Goal: Task Accomplishment & Management: Use online tool/utility

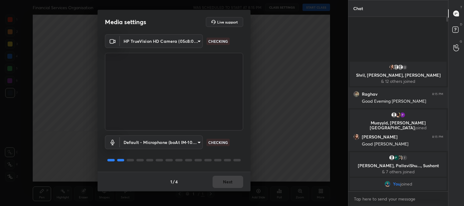
click at [225, 181] on div "1 / 4 Next" at bounding box center [174, 182] width 153 height 20
click at [227, 185] on button "Next" at bounding box center [228, 182] width 31 height 12
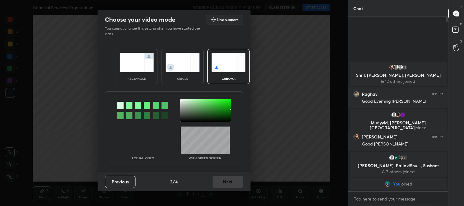
click at [132, 62] on img at bounding box center [137, 62] width 34 height 19
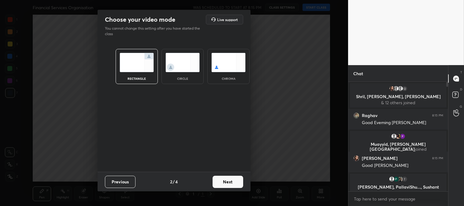
click at [225, 181] on button "Next" at bounding box center [228, 182] width 31 height 12
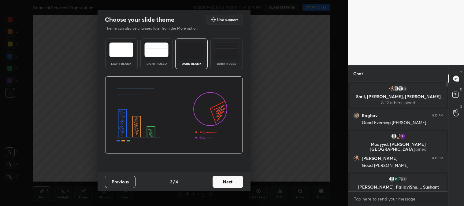
click at [235, 180] on button "Next" at bounding box center [228, 182] width 31 height 12
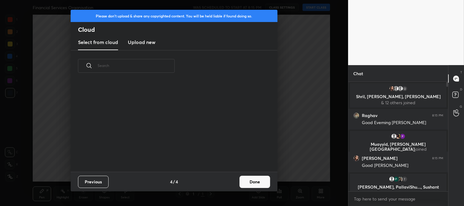
click at [255, 185] on button "Done" at bounding box center [255, 182] width 31 height 12
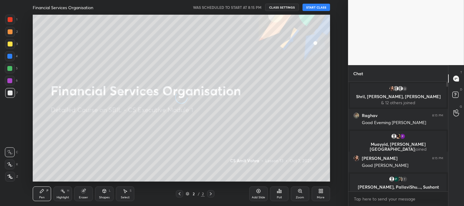
scroll to position [0, 0]
click at [8, 46] on div at bounding box center [10, 44] width 5 height 5
click at [10, 163] on icon at bounding box center [10, 165] width 6 height 4
click at [258, 197] on div "Add Slide" at bounding box center [258, 197] width 13 height 3
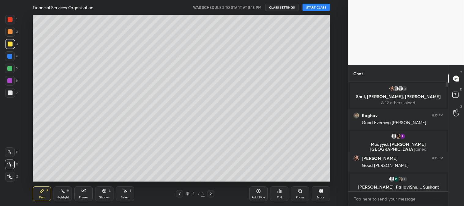
click at [317, 7] on button "START CLASS" at bounding box center [317, 7] width 28 height 7
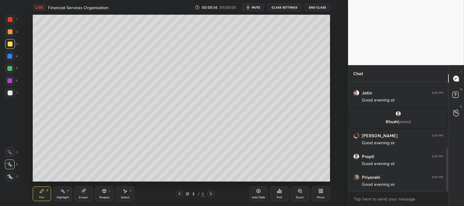
scroll to position [189, 0]
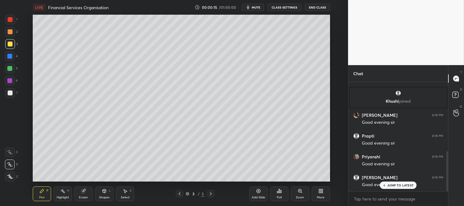
click at [10, 42] on div at bounding box center [10, 44] width 5 height 5
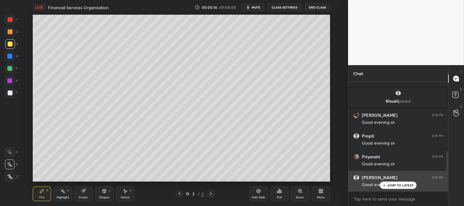
click at [391, 184] on p "JUMP TO LATEST" at bounding box center [401, 186] width 26 height 4
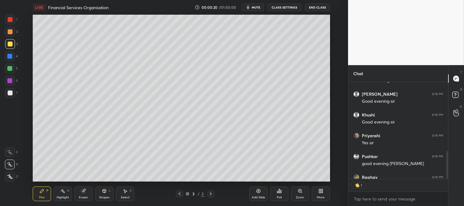
scroll to position [2, 2]
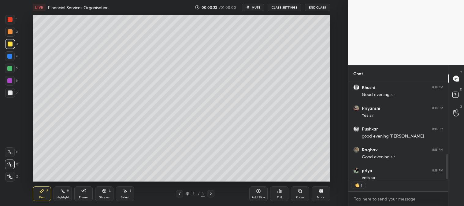
click at [297, 191] on div "Zoom" at bounding box center [300, 194] width 18 height 15
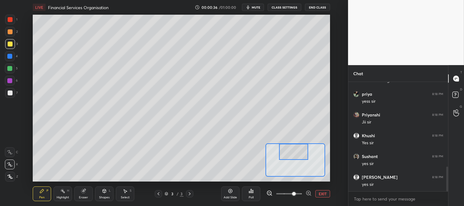
click at [324, 196] on button "EXIT" at bounding box center [323, 193] width 15 height 7
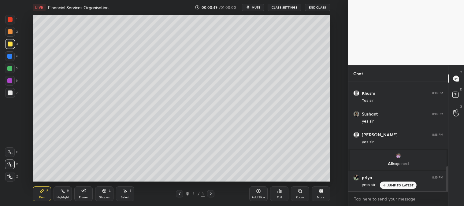
click at [82, 193] on icon at bounding box center [83, 191] width 4 height 4
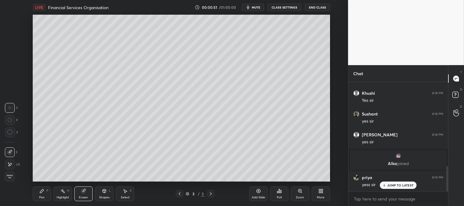
click at [39, 193] on icon at bounding box center [41, 191] width 5 height 5
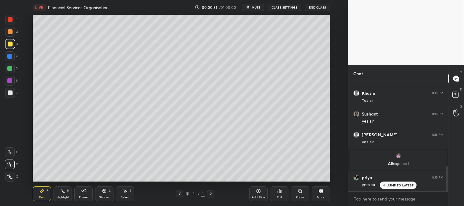
click at [41, 193] on icon at bounding box center [42, 191] width 4 height 4
click at [10, 21] on div at bounding box center [10, 19] width 5 height 5
click at [395, 186] on p "JUMP TO LATEST" at bounding box center [401, 186] width 26 height 4
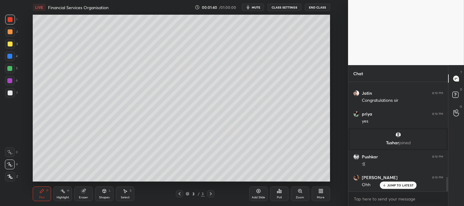
scroll to position [739, 0]
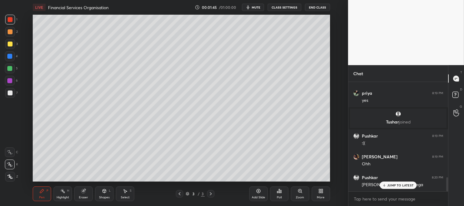
click at [398, 186] on p "JUMP TO LATEST" at bounding box center [401, 186] width 26 height 4
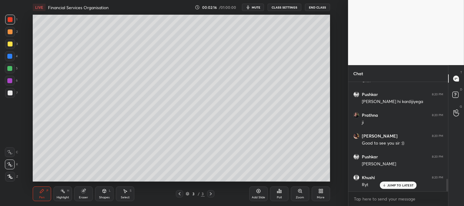
scroll to position [844, 0]
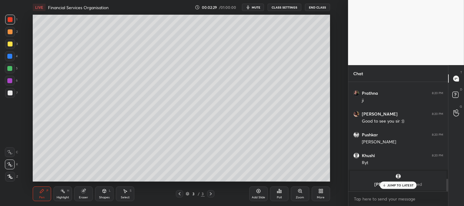
click at [326, 195] on div "More" at bounding box center [321, 194] width 18 height 15
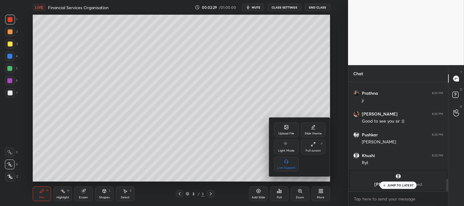
scroll to position [865, 0]
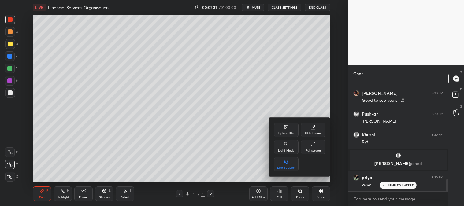
click at [292, 124] on div "Upload File" at bounding box center [286, 130] width 24 height 15
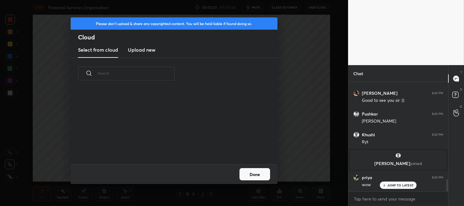
scroll to position [75, 197]
click at [140, 48] on h3 "Upload new" at bounding box center [142, 49] width 28 height 7
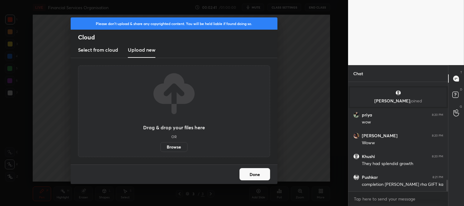
scroll to position [948, 0]
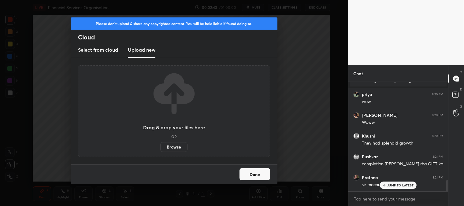
click at [170, 144] on label "Browse" at bounding box center [173, 147] width 27 height 10
click at [160, 144] on input "Browse" at bounding box center [160, 147] width 0 height 10
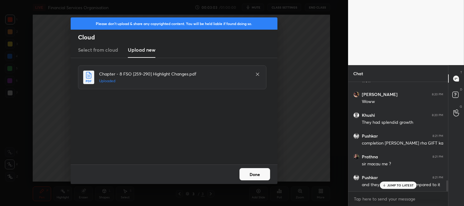
click at [255, 173] on button "Done" at bounding box center [255, 174] width 31 height 12
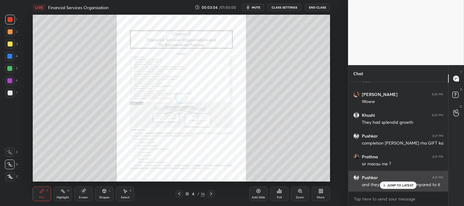
click at [391, 184] on p "JUMP TO LATEST" at bounding box center [401, 186] width 26 height 4
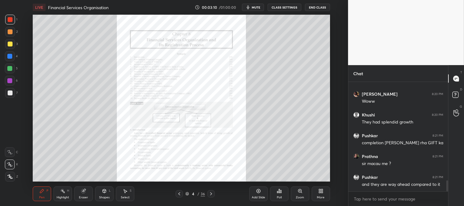
scroll to position [991, 0]
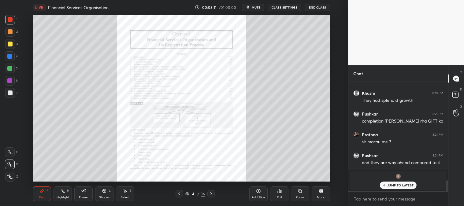
click at [8, 44] on div at bounding box center [10, 44] width 5 height 5
click at [392, 185] on p "JUMP TO LATEST" at bounding box center [401, 186] width 26 height 4
click at [13, 20] on div at bounding box center [10, 20] width 10 height 10
click at [12, 35] on div at bounding box center [10, 32] width 10 height 10
click at [257, 6] on span "mute" at bounding box center [256, 7] width 9 height 4
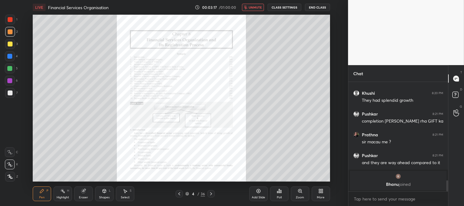
scroll to position [830, 0]
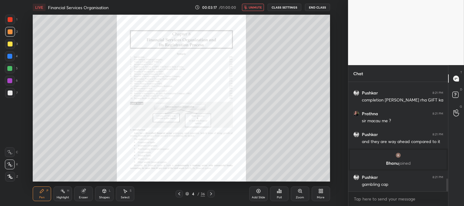
click at [257, 6] on span "unmute" at bounding box center [255, 7] width 13 height 4
click at [197, 192] on div "4 / 36" at bounding box center [195, 194] width 20 height 6
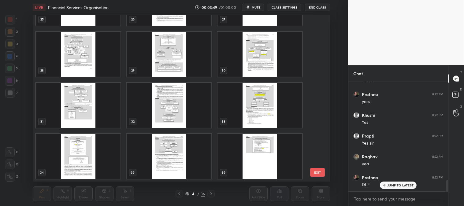
scroll to position [975, 0]
click at [254, 103] on img "grid" at bounding box center [260, 105] width 85 height 45
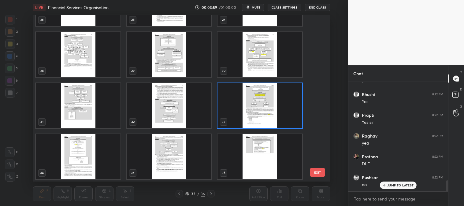
click at [256, 106] on img "grid" at bounding box center [260, 105] width 85 height 45
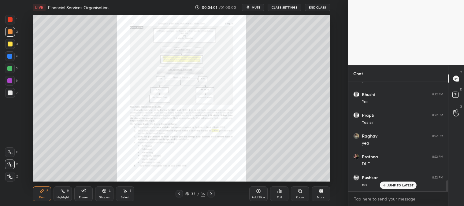
click at [209, 193] on icon at bounding box center [211, 194] width 5 height 5
click at [210, 193] on icon at bounding box center [211, 194] width 5 height 5
click at [179, 194] on icon at bounding box center [179, 194] width 2 height 3
click at [180, 196] on icon at bounding box center [179, 194] width 5 height 5
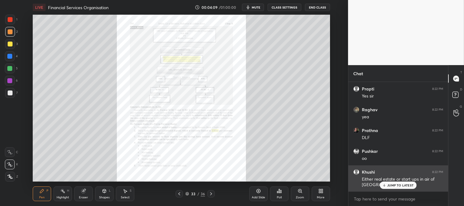
click at [392, 185] on p "JUMP TO LATEST" at bounding box center [401, 186] width 26 height 4
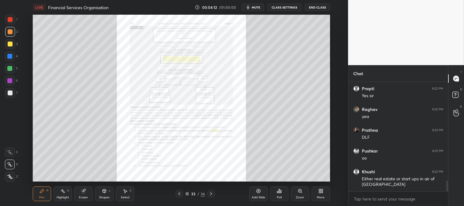
scroll to position [1022, 0]
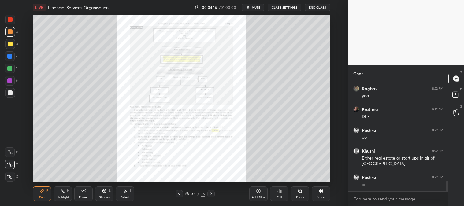
click at [212, 195] on icon at bounding box center [211, 194] width 5 height 5
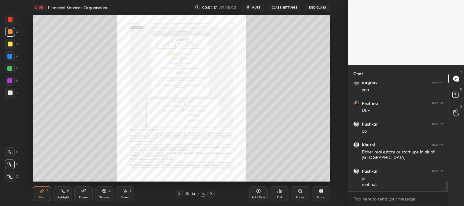
click at [212, 194] on icon at bounding box center [211, 194] width 5 height 5
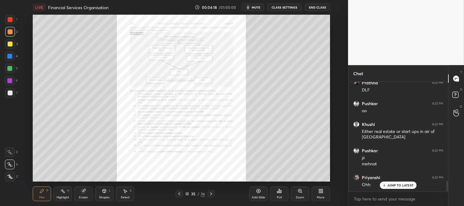
click at [212, 193] on icon at bounding box center [211, 194] width 5 height 5
click at [212, 194] on icon at bounding box center [211, 194] width 5 height 5
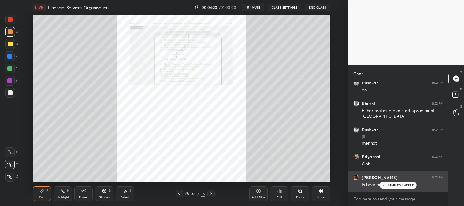
click at [388, 185] on p "JUMP TO LATEST" at bounding box center [401, 186] width 26 height 4
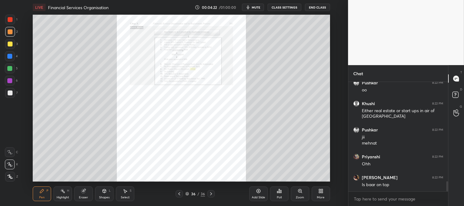
click at [181, 194] on icon at bounding box center [179, 194] width 5 height 5
click at [179, 194] on icon at bounding box center [179, 194] width 5 height 5
click at [182, 193] on div at bounding box center [179, 193] width 7 height 7
click at [295, 198] on div "Zoom" at bounding box center [300, 194] width 18 height 15
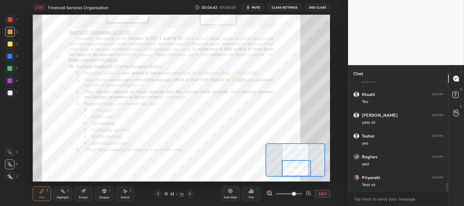
scroll to position [1320, 0]
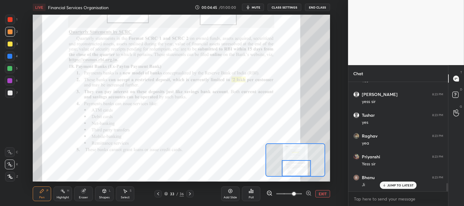
click at [189, 193] on icon at bounding box center [190, 194] width 5 height 5
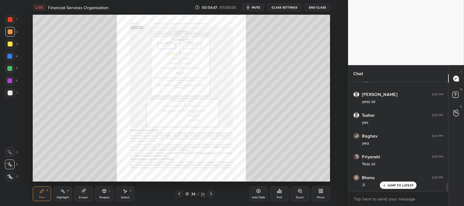
click at [178, 193] on icon at bounding box center [179, 194] width 5 height 5
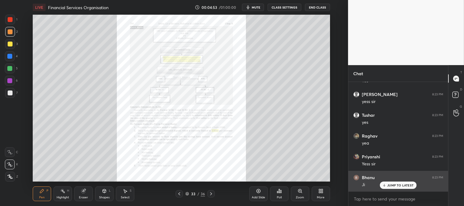
click at [390, 187] on p "JUMP TO LATEST" at bounding box center [401, 186] width 26 height 4
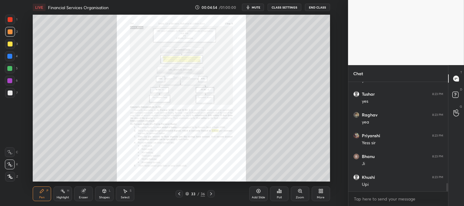
click at [297, 194] on div "Zoom" at bounding box center [300, 194] width 18 height 15
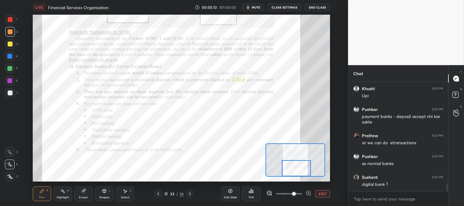
scroll to position [1450, 0]
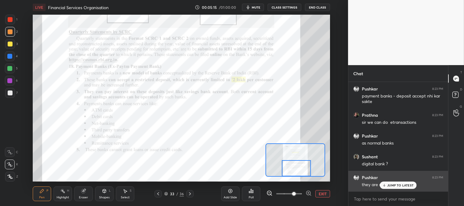
click at [388, 188] on div "JUMP TO LATEST" at bounding box center [398, 185] width 37 height 7
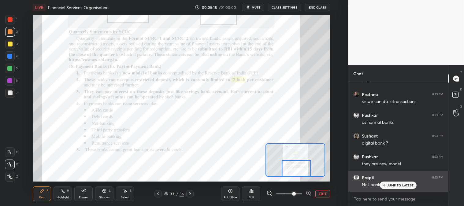
click at [390, 186] on p "JUMP TO LATEST" at bounding box center [401, 186] width 26 height 4
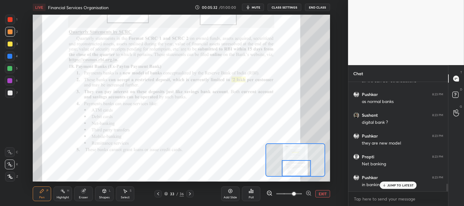
scroll to position [1512, 0]
click at [41, 192] on icon at bounding box center [42, 191] width 4 height 4
click at [12, 21] on div at bounding box center [10, 19] width 5 height 5
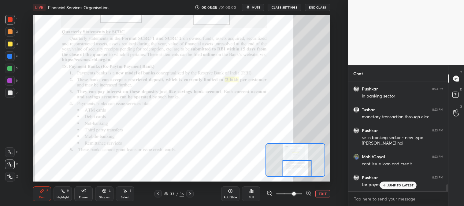
scroll to position [1601, 0]
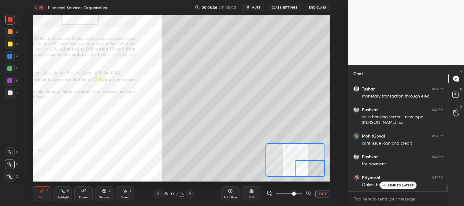
click at [394, 186] on p "JUMP TO LATEST" at bounding box center [401, 186] width 26 height 4
click at [11, 47] on div at bounding box center [10, 44] width 10 height 10
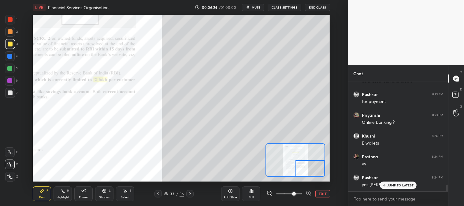
scroll to position [1684, 0]
click at [322, 193] on button "EXIT" at bounding box center [323, 193] width 15 height 7
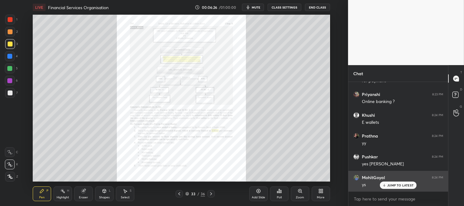
click at [394, 184] on p "JUMP TO LATEST" at bounding box center [401, 186] width 26 height 4
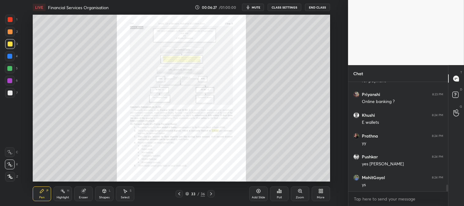
click at [12, 17] on div at bounding box center [10, 19] width 5 height 5
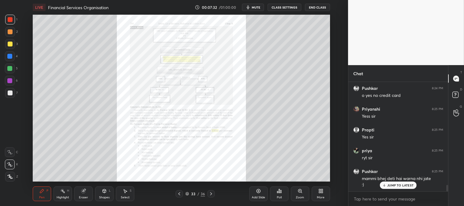
scroll to position [1815, 0]
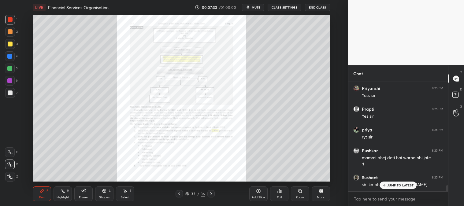
click at [296, 193] on div "Zoom" at bounding box center [300, 194] width 18 height 15
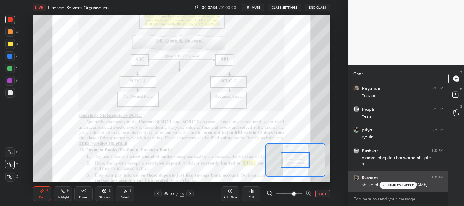
click at [391, 186] on p "JUMP TO LATEST" at bounding box center [401, 186] width 26 height 4
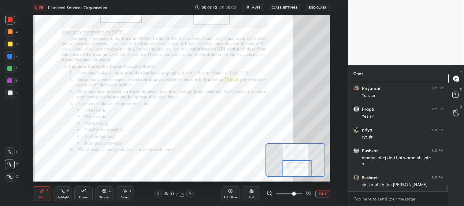
click at [256, 7] on span "mute" at bounding box center [256, 7] width 9 height 4
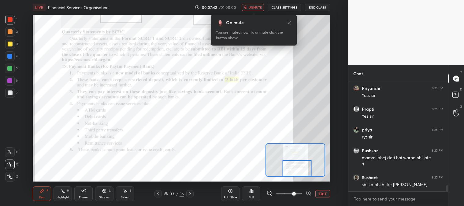
click at [255, 7] on span "unmute" at bounding box center [255, 7] width 13 height 4
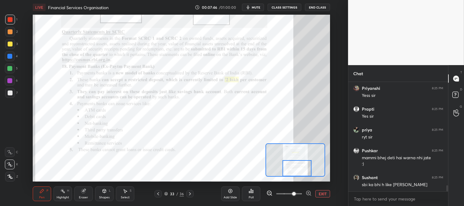
click at [60, 194] on div "Highlight H" at bounding box center [63, 194] width 18 height 15
click at [61, 192] on icon at bounding box center [62, 191] width 5 height 5
click at [11, 20] on div at bounding box center [10, 19] width 5 height 5
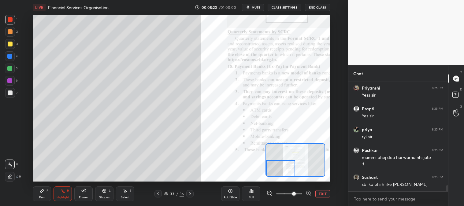
click at [43, 195] on div "Pen P" at bounding box center [42, 194] width 18 height 15
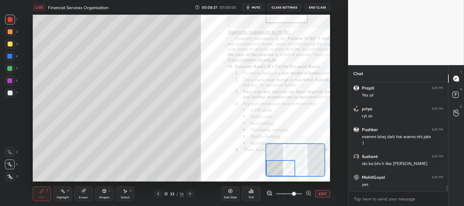
scroll to position [1857, 0]
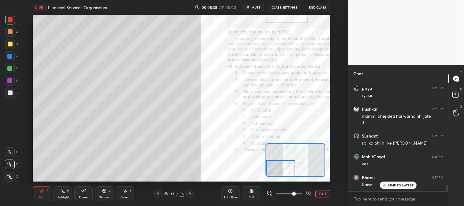
click at [10, 93] on div at bounding box center [10, 93] width 5 height 5
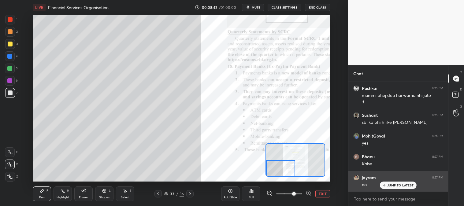
click at [391, 185] on p "JUMP TO LATEST" at bounding box center [401, 186] width 26 height 4
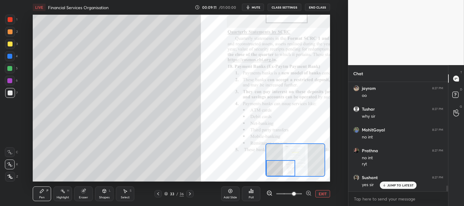
scroll to position [1988, 0]
click at [396, 185] on p "JUMP TO LATEST" at bounding box center [401, 186] width 26 height 4
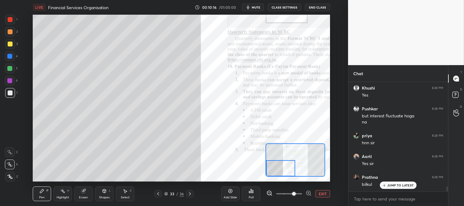
scroll to position [2270, 0]
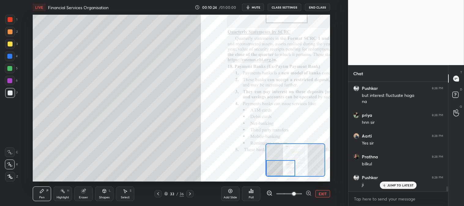
click at [388, 187] on p "JUMP TO LATEST" at bounding box center [401, 186] width 26 height 4
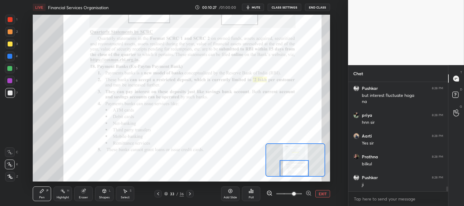
click at [57, 193] on div "Highlight H" at bounding box center [63, 194] width 18 height 15
click at [60, 195] on div "Highlight H" at bounding box center [63, 194] width 18 height 15
click at [9, 22] on div at bounding box center [10, 20] width 10 height 10
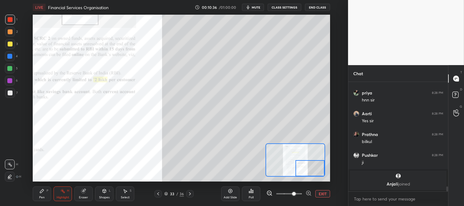
click at [42, 196] on div "Pen" at bounding box center [42, 197] width 6 height 3
click at [39, 193] on icon at bounding box center [41, 191] width 5 height 5
click at [12, 42] on div at bounding box center [10, 44] width 5 height 5
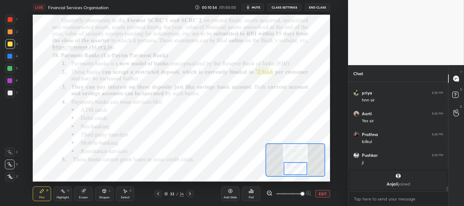
click at [11, 17] on div at bounding box center [10, 20] width 10 height 10
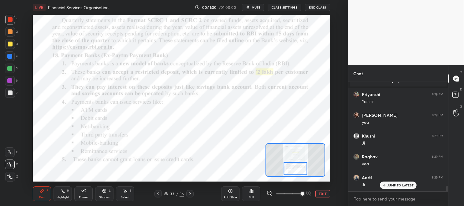
scroll to position [2016, 0]
click at [325, 194] on button "EXIT" at bounding box center [323, 193] width 15 height 7
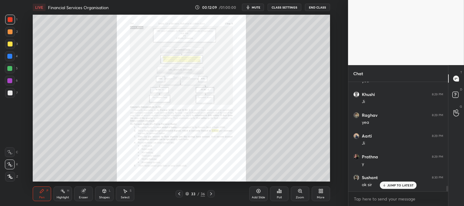
scroll to position [2057, 0]
click at [11, 93] on div at bounding box center [10, 93] width 5 height 5
click at [298, 195] on div "Zoom" at bounding box center [300, 194] width 18 height 15
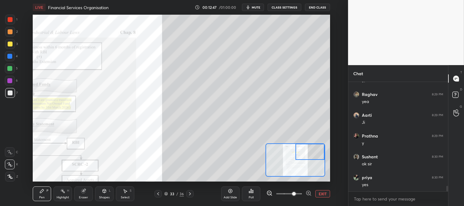
scroll to position [2078, 0]
click at [326, 192] on button "EXIT" at bounding box center [323, 193] width 15 height 7
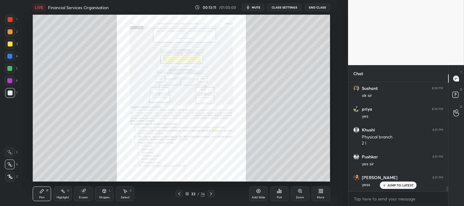
scroll to position [2147, 0]
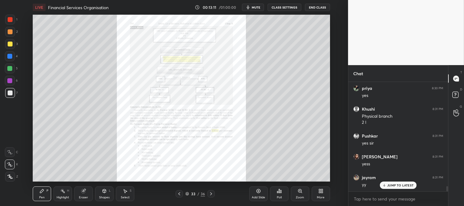
click at [210, 194] on icon at bounding box center [211, 194] width 5 height 5
click at [299, 192] on icon at bounding box center [299, 190] width 3 height 3
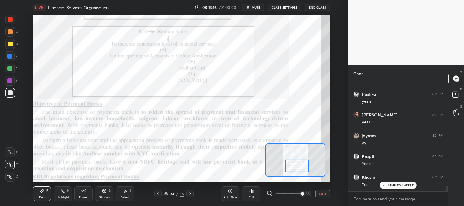
scroll to position [2230, 0]
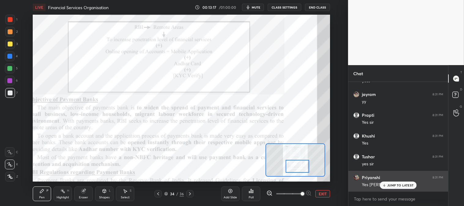
click at [393, 186] on p "JUMP TO LATEST" at bounding box center [401, 186] width 26 height 4
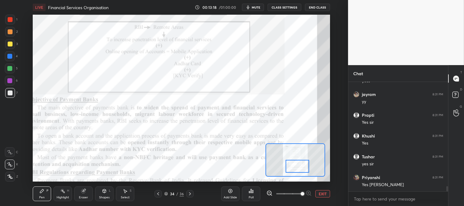
click at [8, 17] on div at bounding box center [10, 19] width 5 height 5
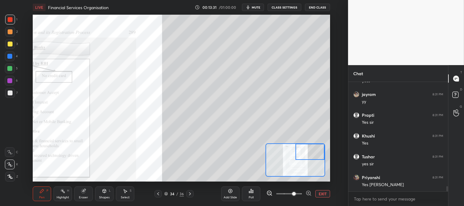
click at [45, 196] on div "Pen P" at bounding box center [42, 194] width 18 height 15
click at [13, 43] on div at bounding box center [10, 44] width 10 height 10
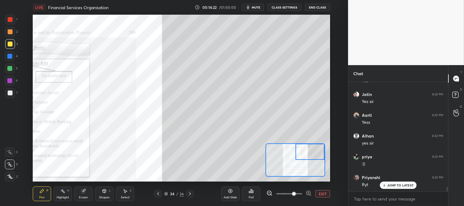
click at [13, 94] on div at bounding box center [10, 93] width 10 height 10
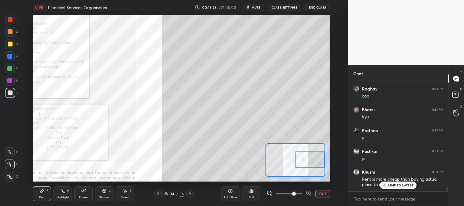
scroll to position [2673, 0]
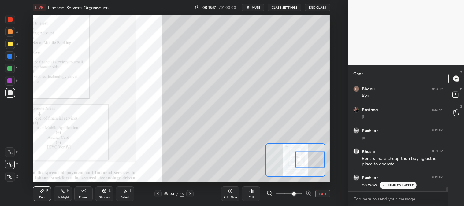
click at [8, 20] on div at bounding box center [10, 19] width 5 height 5
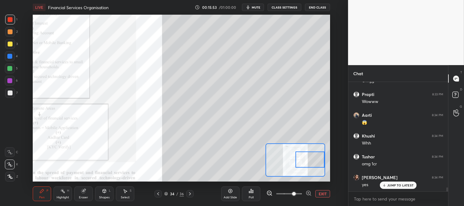
scroll to position [2839, 0]
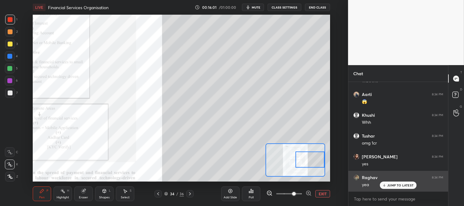
click at [395, 187] on p "JUMP TO LATEST" at bounding box center [401, 186] width 26 height 4
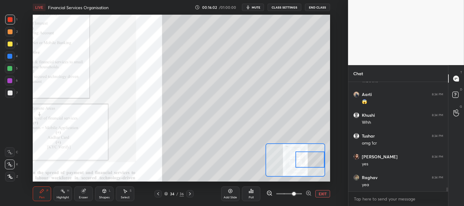
click at [322, 196] on button "EXIT" at bounding box center [323, 193] width 15 height 7
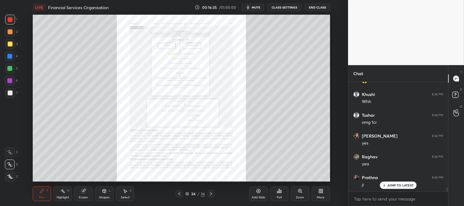
scroll to position [2881, 0]
click at [298, 193] on icon at bounding box center [300, 191] width 5 height 5
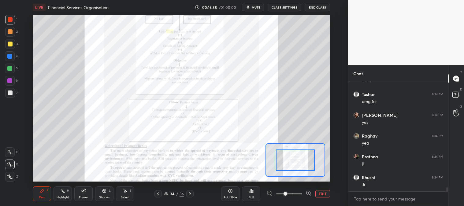
scroll to position [2902, 0]
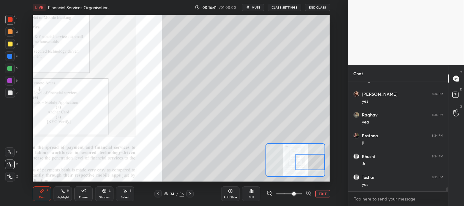
click at [9, 92] on div at bounding box center [10, 93] width 5 height 5
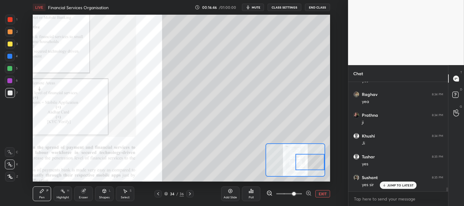
click at [10, 46] on div at bounding box center [10, 44] width 5 height 5
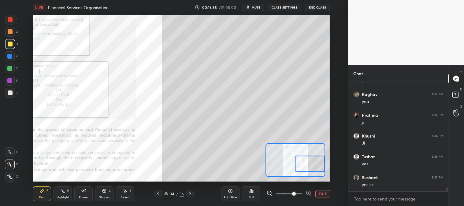
scroll to position [2945, 0]
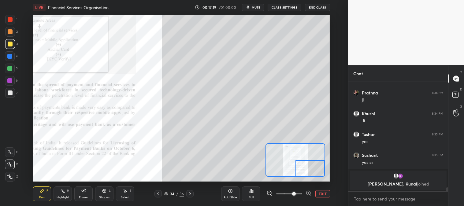
click at [325, 192] on button "EXIT" at bounding box center [323, 193] width 15 height 7
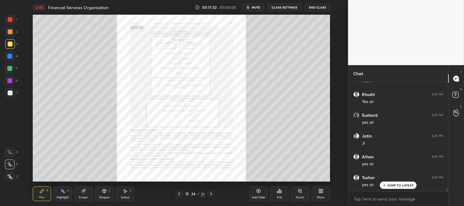
scroll to position [3132, 0]
click at [301, 194] on div "Zoom" at bounding box center [300, 194] width 18 height 15
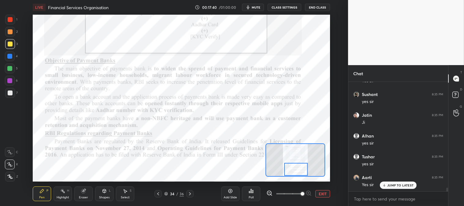
click at [63, 191] on rect at bounding box center [63, 191] width 3 height 3
click at [10, 19] on div at bounding box center [10, 19] width 5 height 5
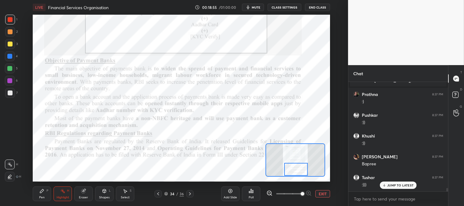
scroll to position [3341, 0]
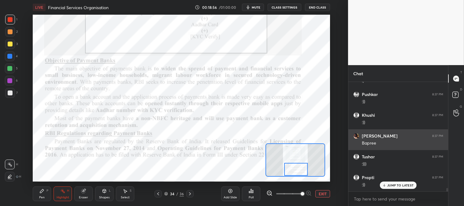
click at [391, 185] on p "JUMP TO LATEST" at bounding box center [401, 186] width 26 height 4
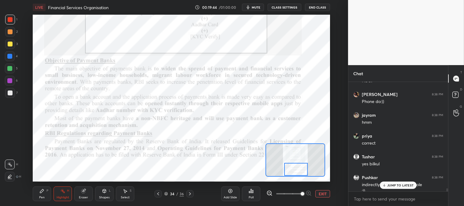
scroll to position [3688, 0]
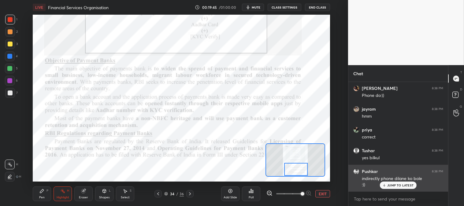
click at [390, 185] on p "JUMP TO LATEST" at bounding box center [401, 186] width 26 height 4
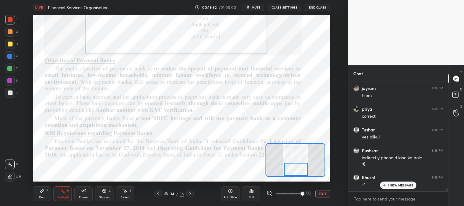
scroll to position [3729, 0]
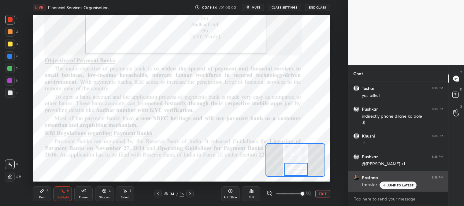
click at [389, 188] on div "JUMP TO LATEST" at bounding box center [398, 185] width 37 height 7
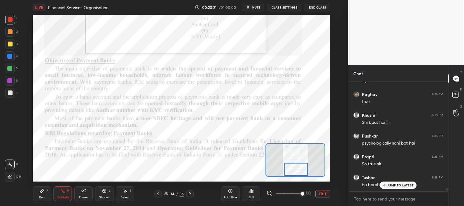
scroll to position [4021, 0]
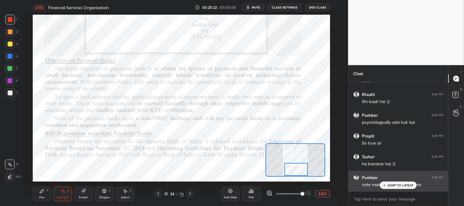
click at [391, 185] on p "JUMP TO LATEST" at bounding box center [401, 186] width 26 height 4
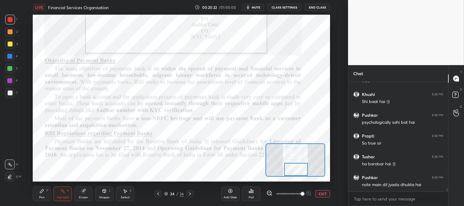
scroll to position [4021, 0]
click at [256, 6] on span "mute" at bounding box center [256, 7] width 9 height 4
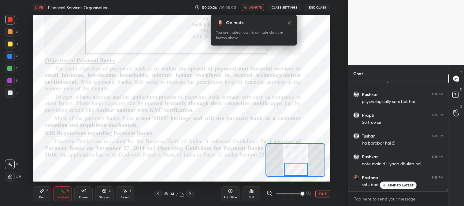
click at [255, 6] on span "unmute" at bounding box center [255, 7] width 13 height 4
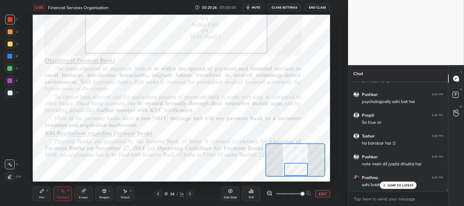
click at [59, 195] on div "Highlight H" at bounding box center [63, 194] width 18 height 15
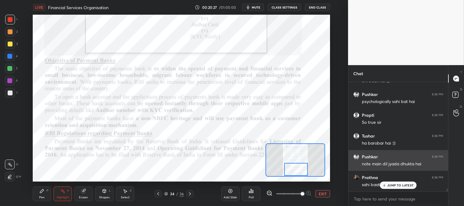
click at [389, 186] on p "JUMP TO LATEST" at bounding box center [401, 186] width 26 height 4
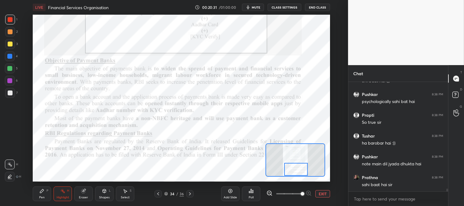
scroll to position [4068, 0]
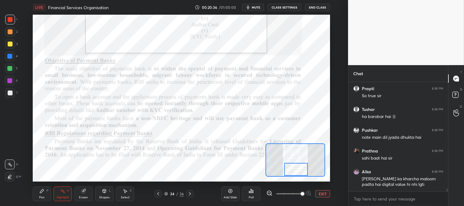
click at [41, 198] on div "Pen" at bounding box center [42, 197] width 6 height 3
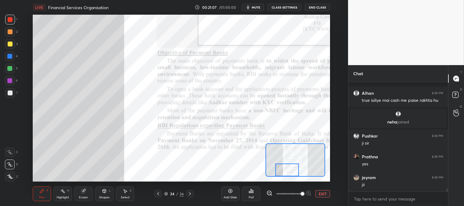
scroll to position [4215, 0]
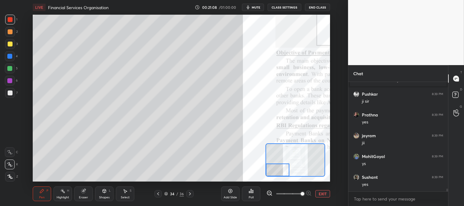
click at [42, 191] on icon at bounding box center [42, 191] width 4 height 4
click at [8, 45] on div at bounding box center [10, 44] width 5 height 5
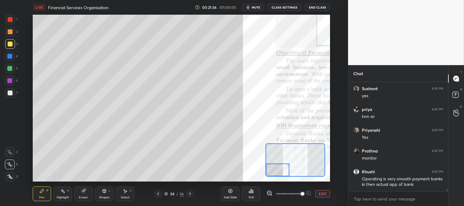
click at [322, 192] on button "EXIT" at bounding box center [323, 193] width 15 height 7
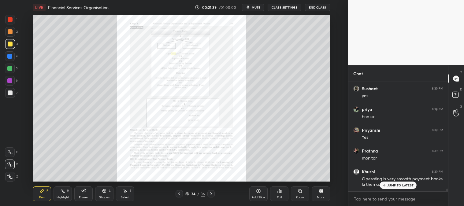
scroll to position [4324, 0]
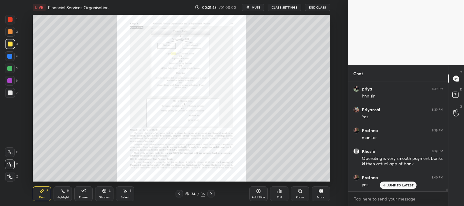
click at [389, 186] on p "JUMP TO LATEST" at bounding box center [401, 186] width 26 height 4
click at [302, 195] on div "Zoom" at bounding box center [300, 194] width 18 height 15
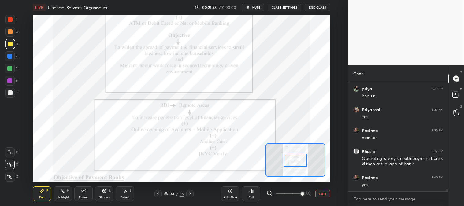
click at [302, 183] on div "Add Slide Poll EXIT" at bounding box center [275, 194] width 109 height 34
click at [296, 177] on div "Add Slide Poll EXIT" at bounding box center [275, 194] width 109 height 34
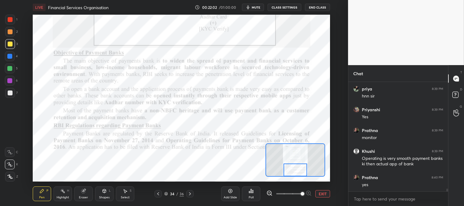
click at [59, 196] on div "Highlight" at bounding box center [63, 197] width 13 height 3
click at [12, 17] on div at bounding box center [10, 20] width 10 height 10
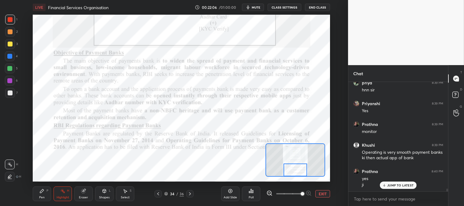
click at [47, 192] on div "P" at bounding box center [48, 190] width 2 height 3
click at [44, 192] on icon at bounding box center [41, 191] width 5 height 5
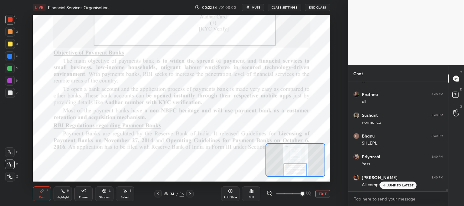
scroll to position [4732, 0]
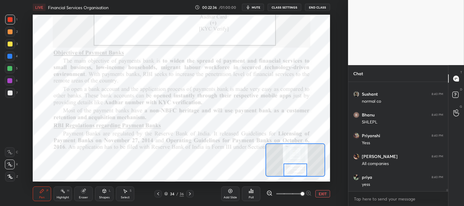
click at [8, 69] on div at bounding box center [9, 68] width 5 height 5
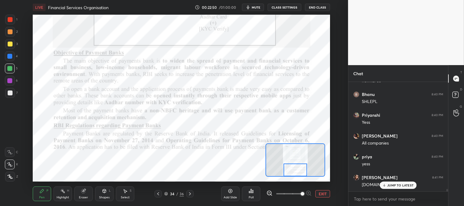
scroll to position [4774, 0]
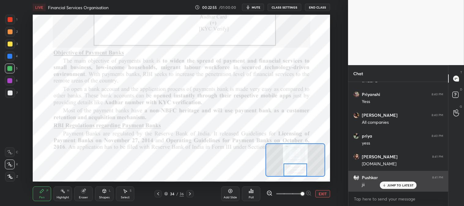
click at [392, 185] on p "JUMP TO LATEST" at bounding box center [401, 186] width 26 height 4
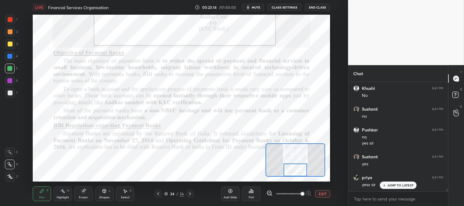
scroll to position [4932, 0]
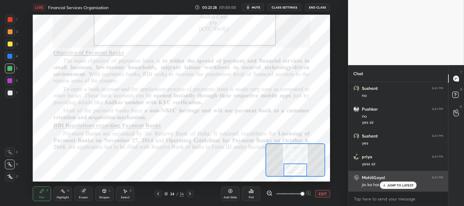
click at [390, 183] on div "JUMP TO LATEST" at bounding box center [398, 185] width 37 height 7
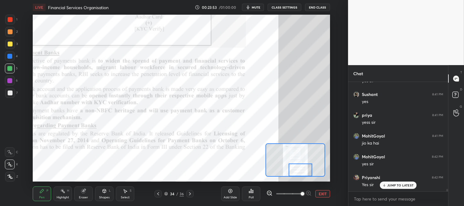
scroll to position [4994, 0]
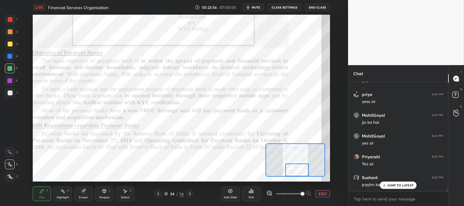
click at [190, 193] on icon at bounding box center [190, 194] width 5 height 5
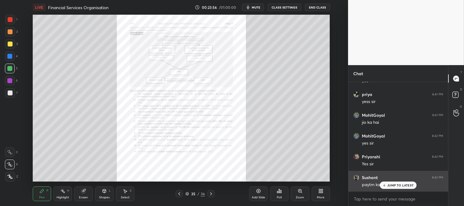
click at [391, 185] on p "JUMP TO LATEST" at bounding box center [401, 186] width 26 height 4
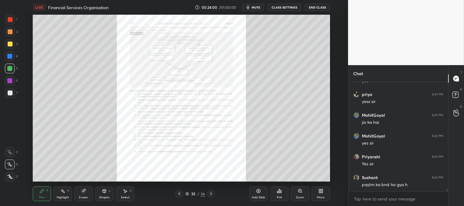
click at [179, 195] on icon at bounding box center [179, 194] width 5 height 5
click at [209, 195] on icon at bounding box center [211, 194] width 5 height 5
click at [299, 193] on icon at bounding box center [300, 191] width 5 height 5
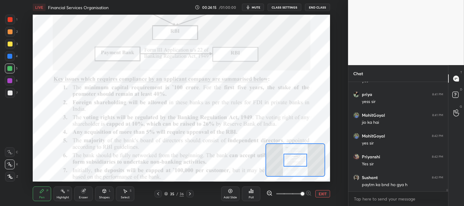
scroll to position [5015, 0]
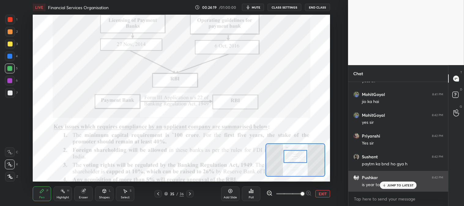
click at [389, 185] on p "JUMP TO LATEST" at bounding box center [401, 186] width 26 height 4
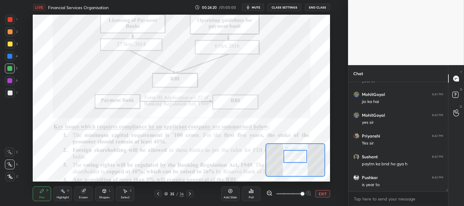
click at [38, 193] on div "Pen P" at bounding box center [42, 194] width 18 height 15
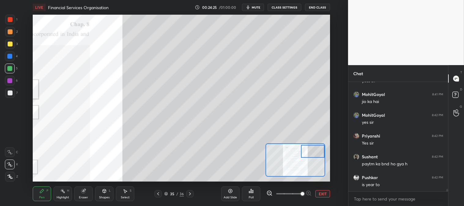
scroll to position [5021, 0]
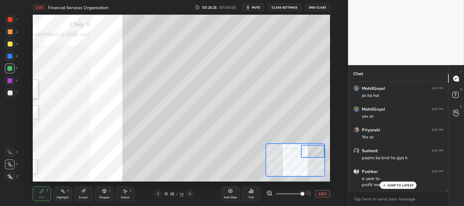
click at [42, 197] on div "Pen" at bounding box center [42, 197] width 6 height 3
click at [12, 47] on div at bounding box center [10, 44] width 10 height 10
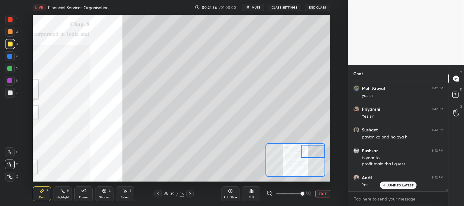
click at [11, 93] on div at bounding box center [10, 93] width 5 height 5
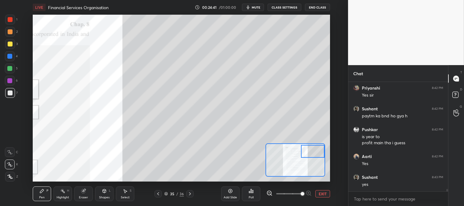
click at [81, 196] on div "Eraser" at bounding box center [83, 197] width 9 height 3
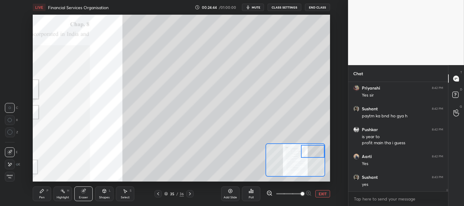
click at [44, 197] on div "Pen" at bounding box center [42, 197] width 6 height 3
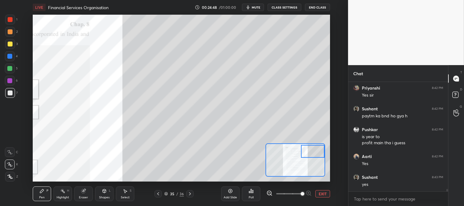
click at [326, 190] on div "Add Slide Poll EXIT" at bounding box center [275, 194] width 109 height 34
click at [322, 195] on button "EXIT" at bounding box center [323, 193] width 15 height 7
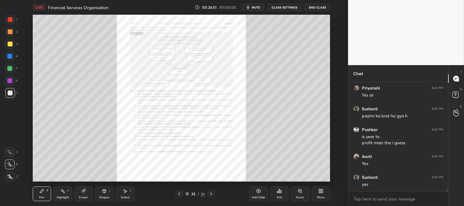
click at [304, 197] on div "Zoom" at bounding box center [300, 197] width 8 height 3
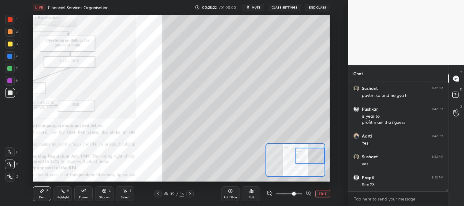
scroll to position [5104, 0]
click at [322, 193] on button "EXIT" at bounding box center [323, 193] width 15 height 7
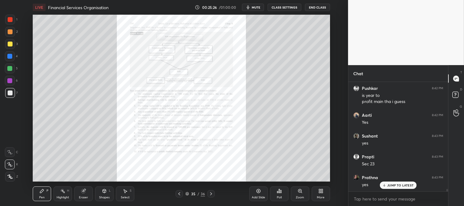
scroll to position [5125, 0]
click at [12, 18] on div at bounding box center [10, 19] width 5 height 5
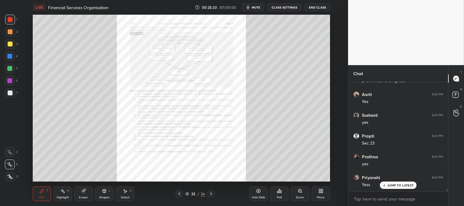
click at [297, 197] on div "Zoom" at bounding box center [300, 197] width 8 height 3
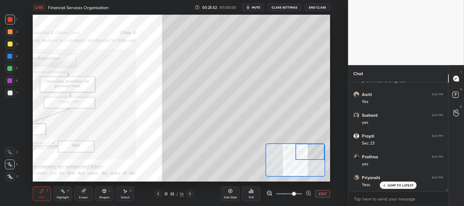
click at [321, 193] on button "EXIT" at bounding box center [323, 193] width 15 height 7
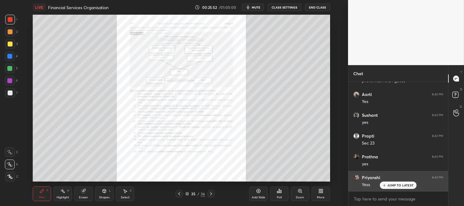
click at [392, 185] on p "JUMP TO LATEST" at bounding box center [401, 186] width 26 height 4
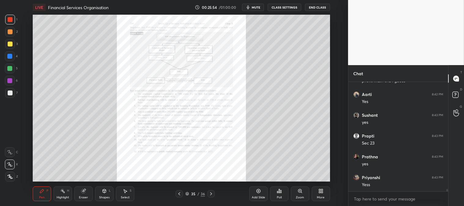
click at [65, 202] on div "Pen P Highlight H Eraser Shapes L Select S 35 / 36 Add Slide Poll Zoom More" at bounding box center [181, 194] width 297 height 24
click at [63, 200] on div "Highlight H" at bounding box center [63, 194] width 18 height 15
click at [14, 19] on div at bounding box center [10, 20] width 10 height 10
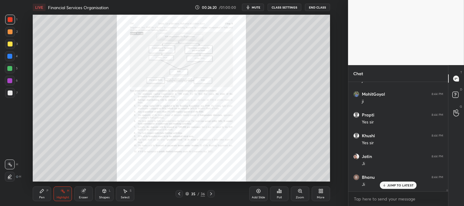
scroll to position [5292, 0]
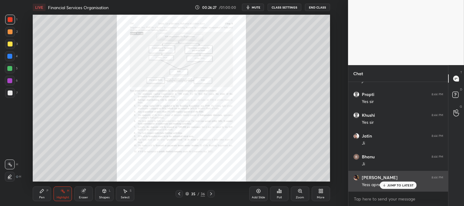
click at [390, 186] on p "JUMP TO LATEST" at bounding box center [401, 186] width 26 height 4
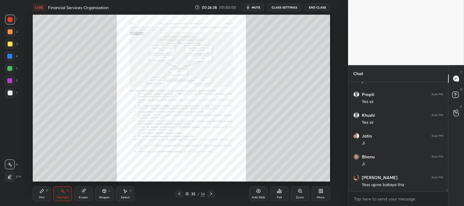
scroll to position [5312, 0]
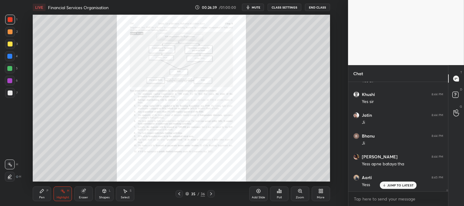
click at [389, 184] on p "JUMP TO LATEST" at bounding box center [401, 186] width 26 height 4
click at [298, 195] on div "Zoom" at bounding box center [300, 194] width 18 height 15
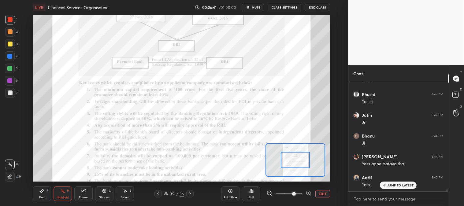
scroll to position [5333, 0]
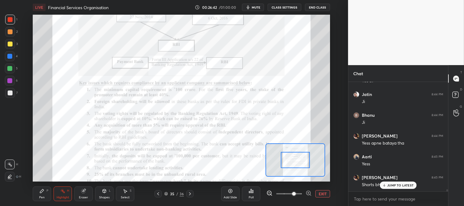
click at [40, 189] on icon at bounding box center [41, 191] width 5 height 5
click at [9, 19] on div at bounding box center [10, 19] width 5 height 5
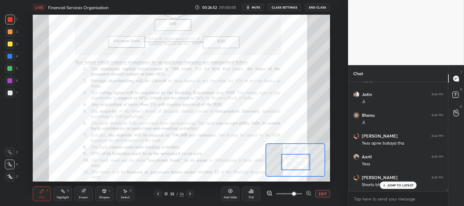
click at [189, 194] on icon at bounding box center [190, 194] width 5 height 5
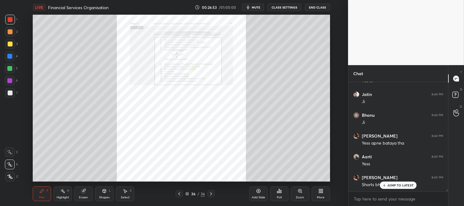
click at [179, 195] on icon at bounding box center [179, 194] width 5 height 5
click at [297, 197] on div "Zoom" at bounding box center [300, 197] width 8 height 3
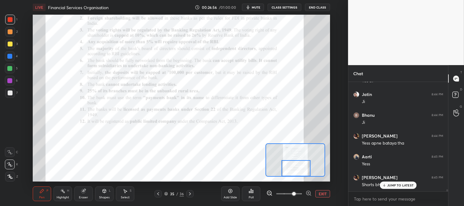
click at [389, 187] on p "JUMP TO LATEST" at bounding box center [401, 186] width 26 height 4
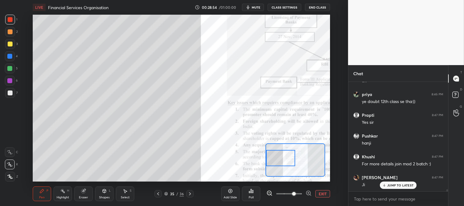
scroll to position [5645, 0]
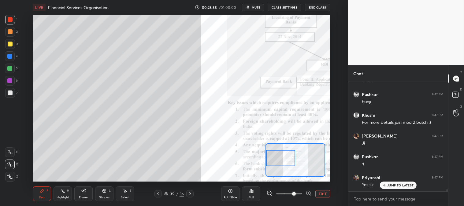
click at [13, 46] on div at bounding box center [10, 44] width 10 height 10
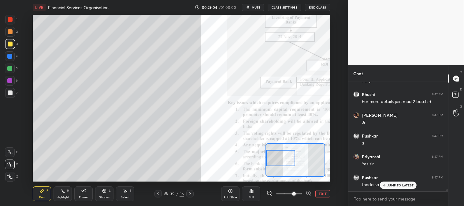
click at [391, 185] on p "JUMP TO LATEST" at bounding box center [401, 186] width 26 height 4
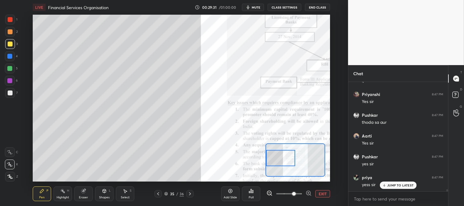
scroll to position [5749, 0]
click at [9, 36] on div at bounding box center [10, 32] width 10 height 10
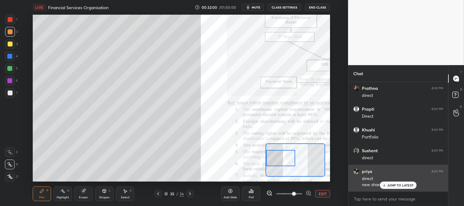
click at [388, 184] on div "JUMP TO LATEST" at bounding box center [398, 185] width 37 height 7
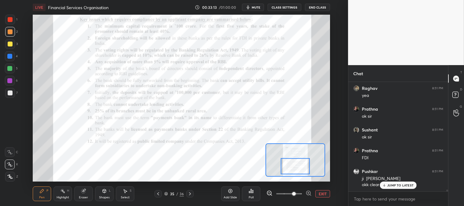
scroll to position [6886, 0]
click at [60, 194] on div "Highlight H" at bounding box center [63, 194] width 18 height 15
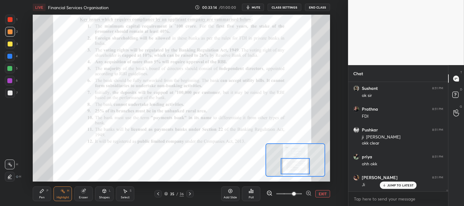
click at [60, 193] on div "Highlight H" at bounding box center [63, 194] width 18 height 15
click at [8, 20] on div at bounding box center [10, 19] width 5 height 5
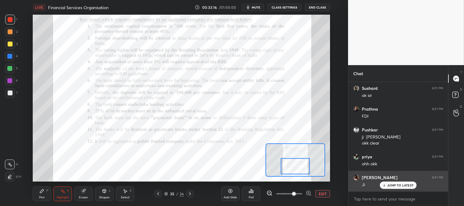
click at [395, 187] on p "JUMP TO LATEST" at bounding box center [401, 186] width 26 height 4
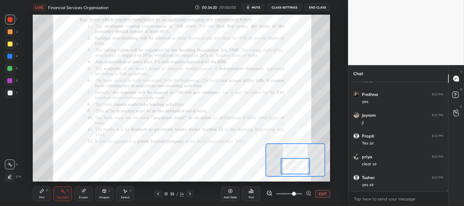
scroll to position [7052, 0]
click at [44, 197] on div "Pen" at bounding box center [42, 197] width 6 height 3
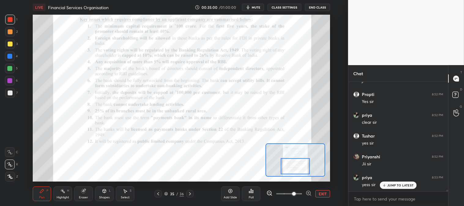
scroll to position [7094, 0]
click at [66, 194] on div "Highlight H" at bounding box center [63, 194] width 18 height 15
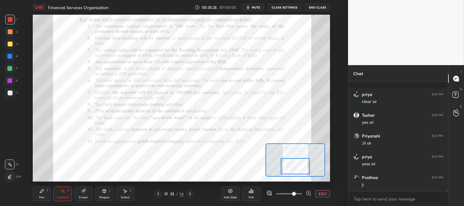
scroll to position [7120, 0]
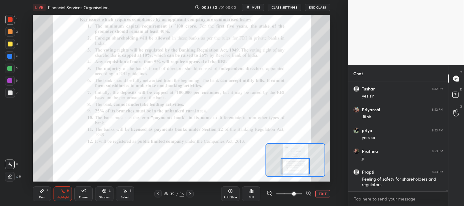
click at [40, 194] on div "Pen P" at bounding box center [42, 194] width 18 height 15
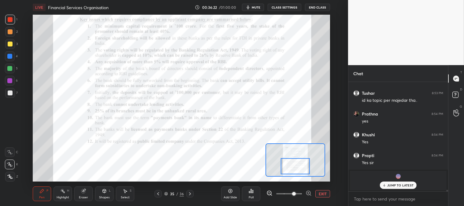
scroll to position [7246, 0]
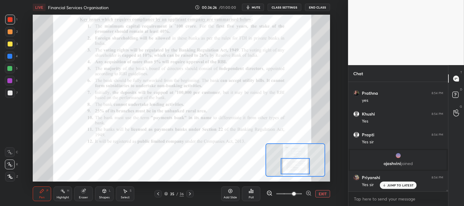
click at [84, 196] on div "Eraser" at bounding box center [83, 197] width 9 height 3
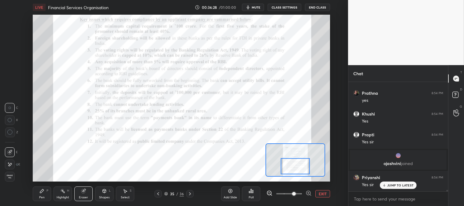
click at [40, 193] on icon at bounding box center [41, 191] width 5 height 5
click at [43, 195] on div "Pen P" at bounding box center [42, 194] width 18 height 15
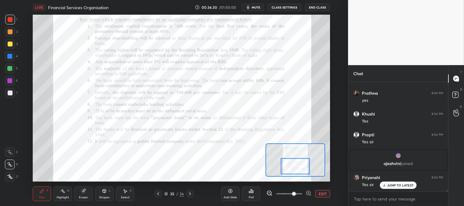
scroll to position [7267, 0]
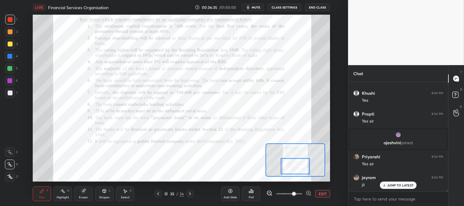
click at [189, 194] on icon at bounding box center [190, 194] width 5 height 5
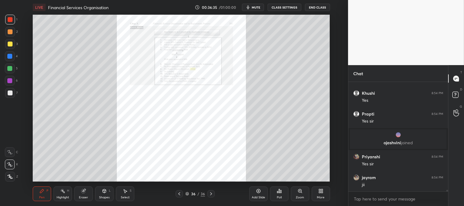
scroll to position [7288, 0]
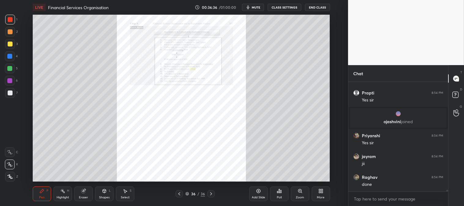
click at [296, 190] on div "Zoom" at bounding box center [300, 194] width 18 height 15
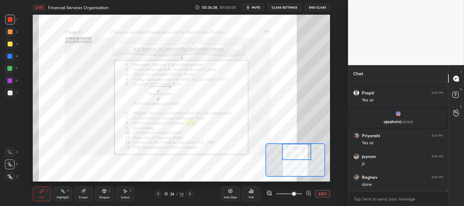
scroll to position [7309, 0]
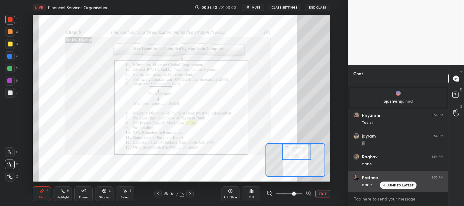
click at [387, 185] on div "JUMP TO LATEST" at bounding box center [398, 185] width 37 height 7
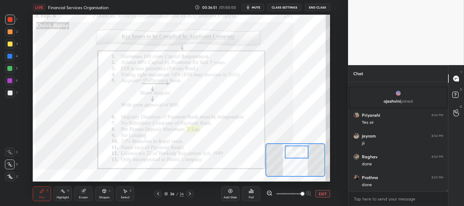
click at [61, 199] on div "Highlight" at bounding box center [63, 197] width 13 height 3
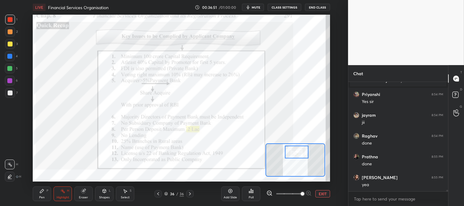
click at [63, 200] on div "Highlight H" at bounding box center [63, 194] width 18 height 15
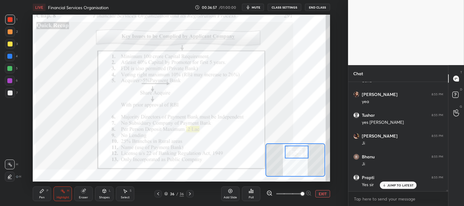
scroll to position [7434, 0]
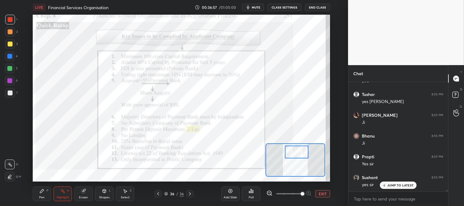
click at [391, 187] on p "JUMP TO LATEST" at bounding box center [401, 186] width 26 height 4
click at [257, 6] on span "mute" at bounding box center [256, 7] width 9 height 4
click at [254, 7] on span "unmute" at bounding box center [255, 7] width 13 height 4
click at [43, 197] on div "Pen" at bounding box center [42, 197] width 6 height 3
click at [43, 195] on div "Pen P" at bounding box center [42, 194] width 18 height 15
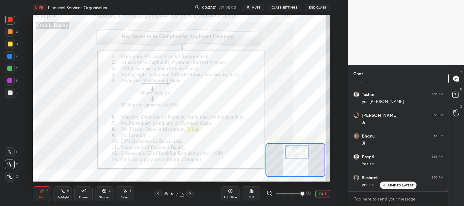
scroll to position [7454, 0]
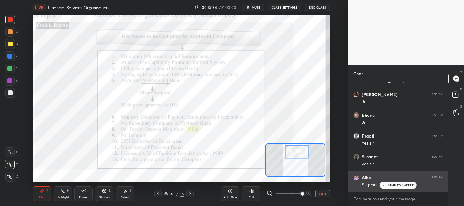
click at [395, 186] on p "JUMP TO LATEST" at bounding box center [401, 186] width 26 height 4
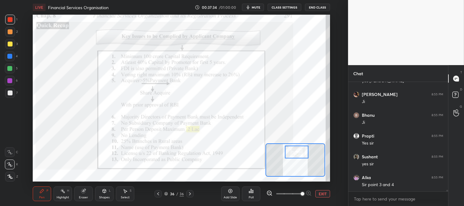
scroll to position [7455, 0]
click at [158, 195] on icon at bounding box center [158, 194] width 5 height 5
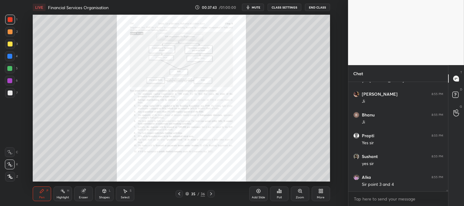
click at [211, 194] on icon at bounding box center [211, 194] width 5 height 5
click at [298, 193] on icon at bounding box center [300, 191] width 5 height 5
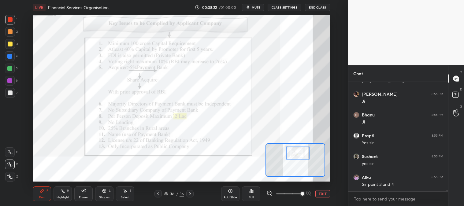
scroll to position [7475, 0]
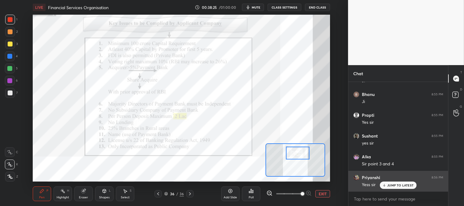
click at [388, 187] on div "JUMP TO LATEST" at bounding box center [398, 185] width 37 height 7
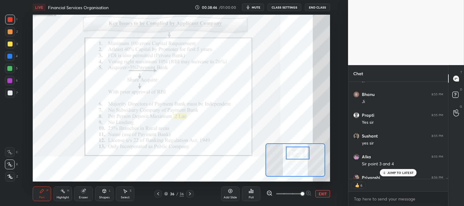
scroll to position [7509, 0]
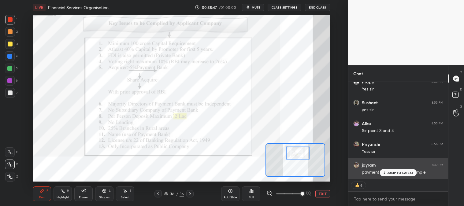
click at [390, 173] on p "JUMP TO LATEST" at bounding box center [401, 173] width 26 height 4
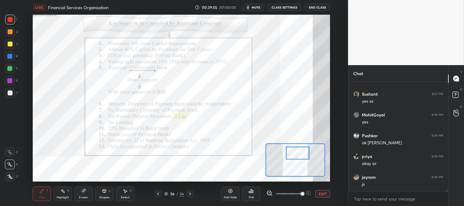
scroll to position [7725, 0]
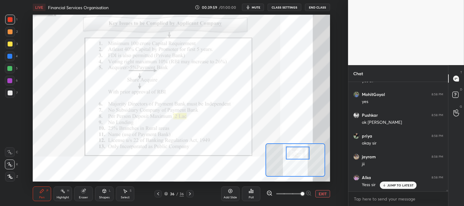
click at [156, 194] on icon at bounding box center [158, 194] width 5 height 5
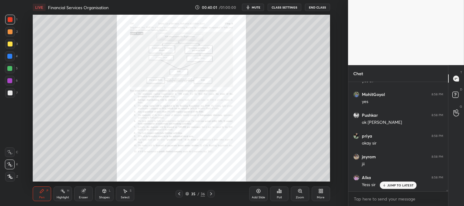
scroll to position [2, 2]
click at [388, 184] on div "1" at bounding box center [399, 185] width 100 height 12
click at [391, 172] on p "JUMP TO LATEST" at bounding box center [401, 173] width 26 height 4
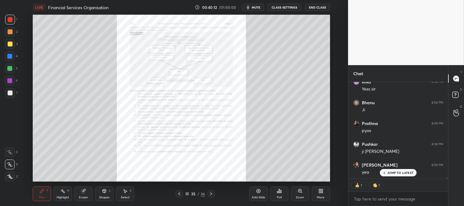
scroll to position [7842, 0]
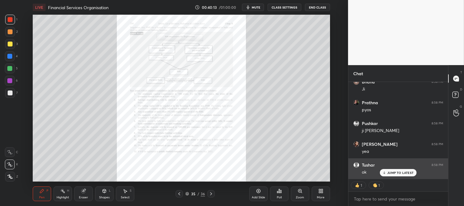
click at [390, 173] on p "JUMP TO LATEST" at bounding box center [401, 173] width 26 height 4
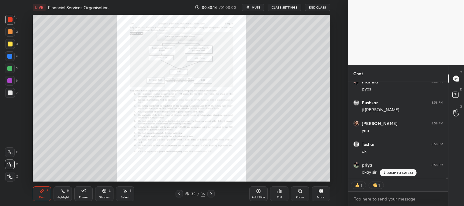
scroll to position [7933, 0]
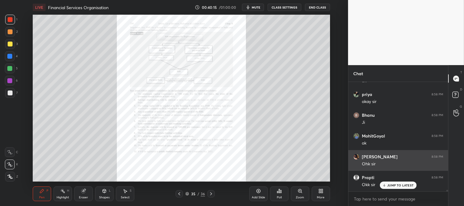
click at [393, 185] on p "JUMP TO LATEST" at bounding box center [401, 186] width 26 height 4
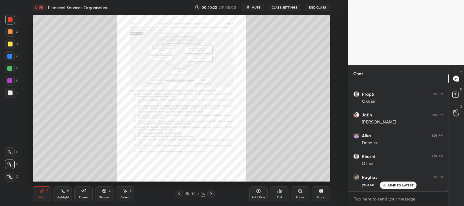
scroll to position [8037, 0]
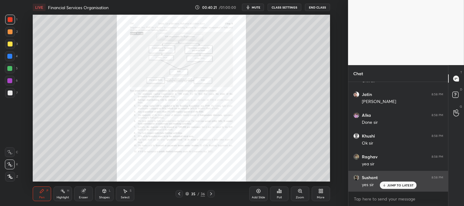
click at [391, 187] on p "JUMP TO LATEST" at bounding box center [401, 186] width 26 height 4
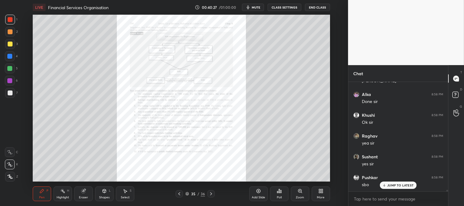
scroll to position [8079, 0]
click at [391, 186] on p "JUMP TO LATEST" at bounding box center [401, 186] width 26 height 4
click at [393, 185] on p "JUMP TO LATEST" at bounding box center [401, 186] width 26 height 4
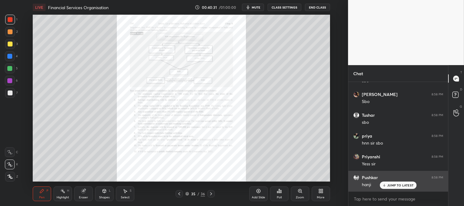
click at [392, 185] on p "JUMP TO LATEST" at bounding box center [401, 186] width 26 height 4
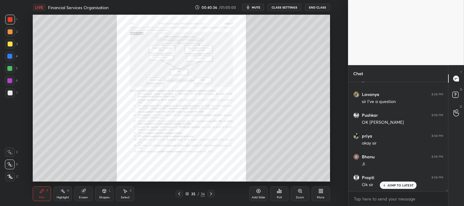
scroll to position [8329, 0]
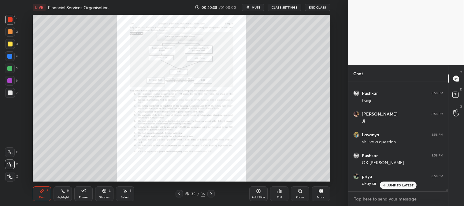
click at [378, 200] on textarea at bounding box center [399, 199] width 90 height 10
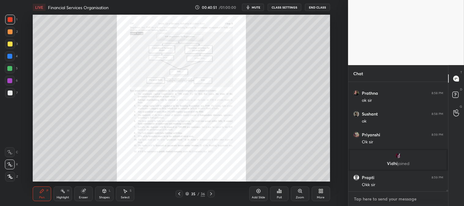
scroll to position [8413, 0]
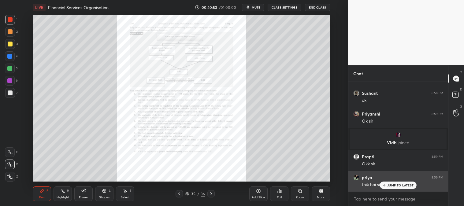
click at [389, 188] on div "JUMP TO LATEST" at bounding box center [398, 185] width 37 height 7
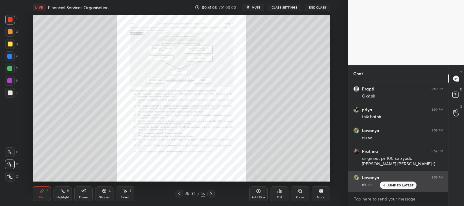
click at [391, 185] on p "JUMP TO LATEST" at bounding box center [401, 186] width 26 height 4
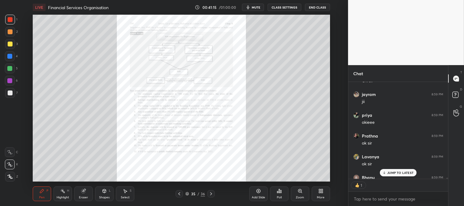
scroll to position [2, 2]
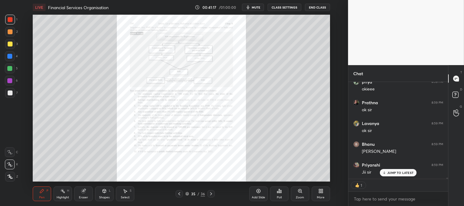
click at [318, 7] on button "End Class" at bounding box center [317, 7] width 25 height 7
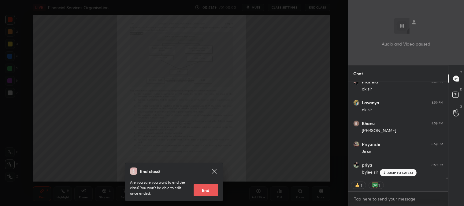
click at [208, 190] on button "End" at bounding box center [206, 190] width 24 height 12
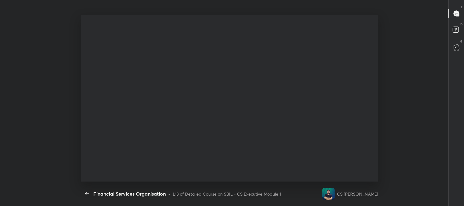
scroll to position [0, 0]
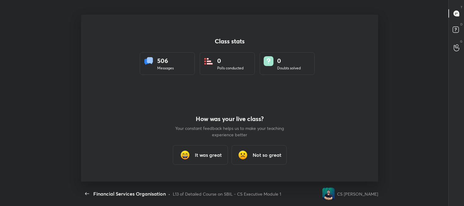
type textarea "x"
